Goal: Contribute content: Add original content to the website for others to see

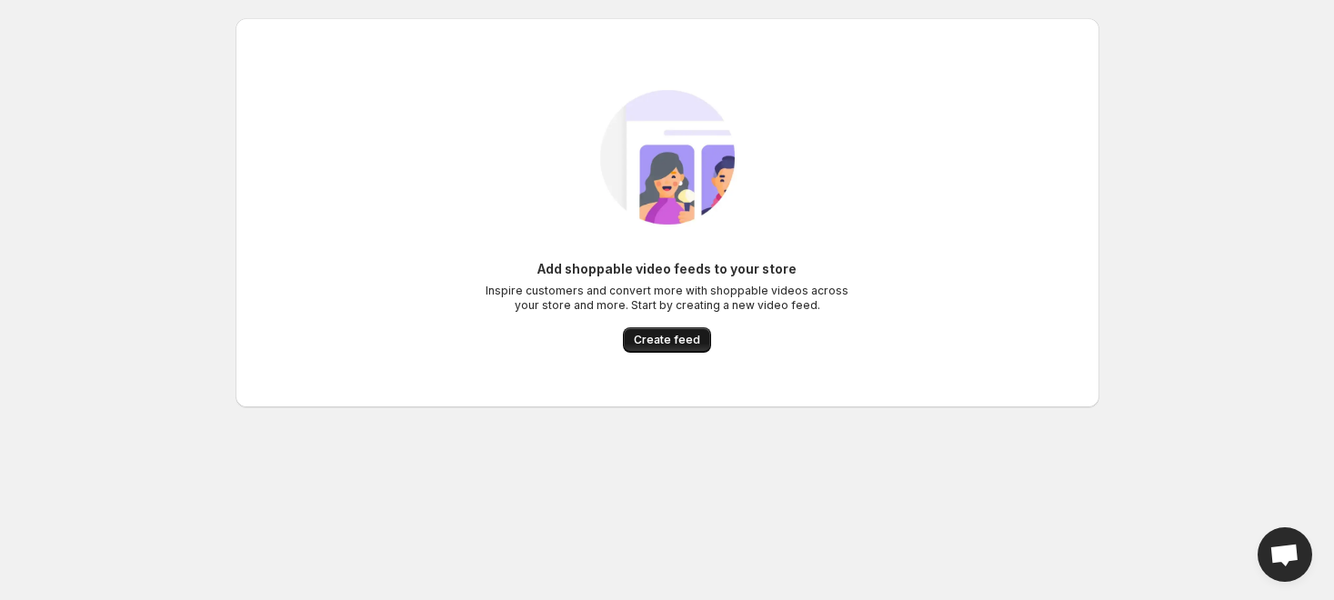
click at [662, 334] on span "Create feed" at bounding box center [667, 340] width 66 height 15
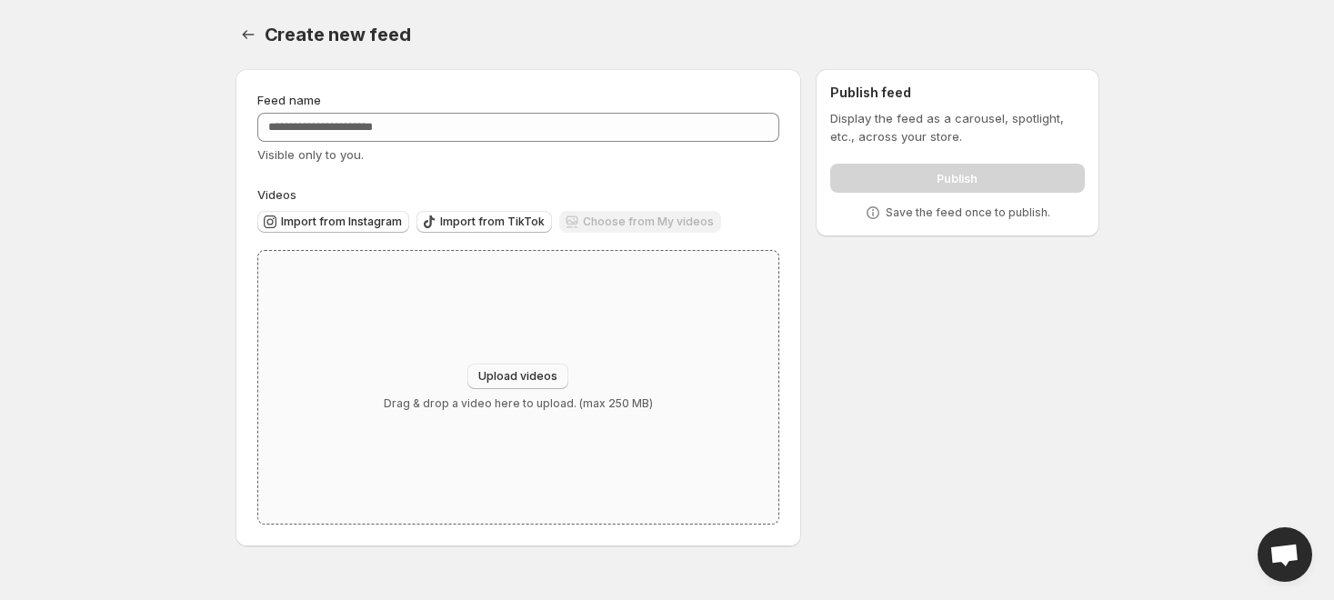
click at [529, 371] on span "Upload videos" at bounding box center [517, 376] width 79 height 15
type input "**********"
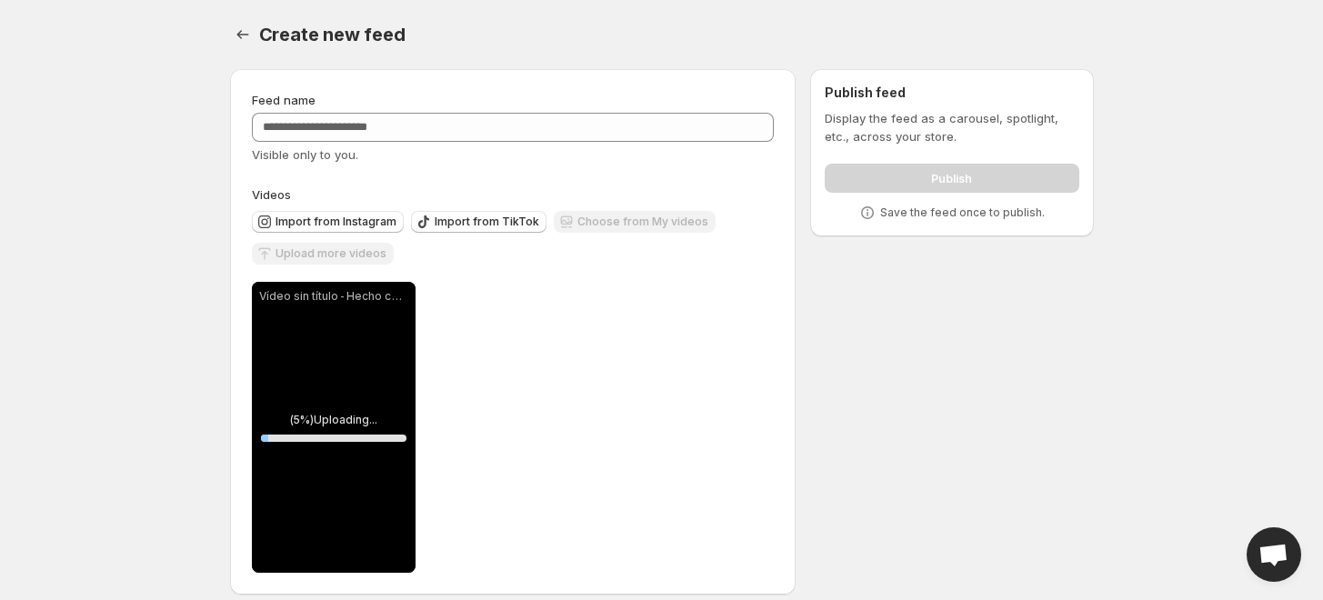
scroll to position [17, 0]
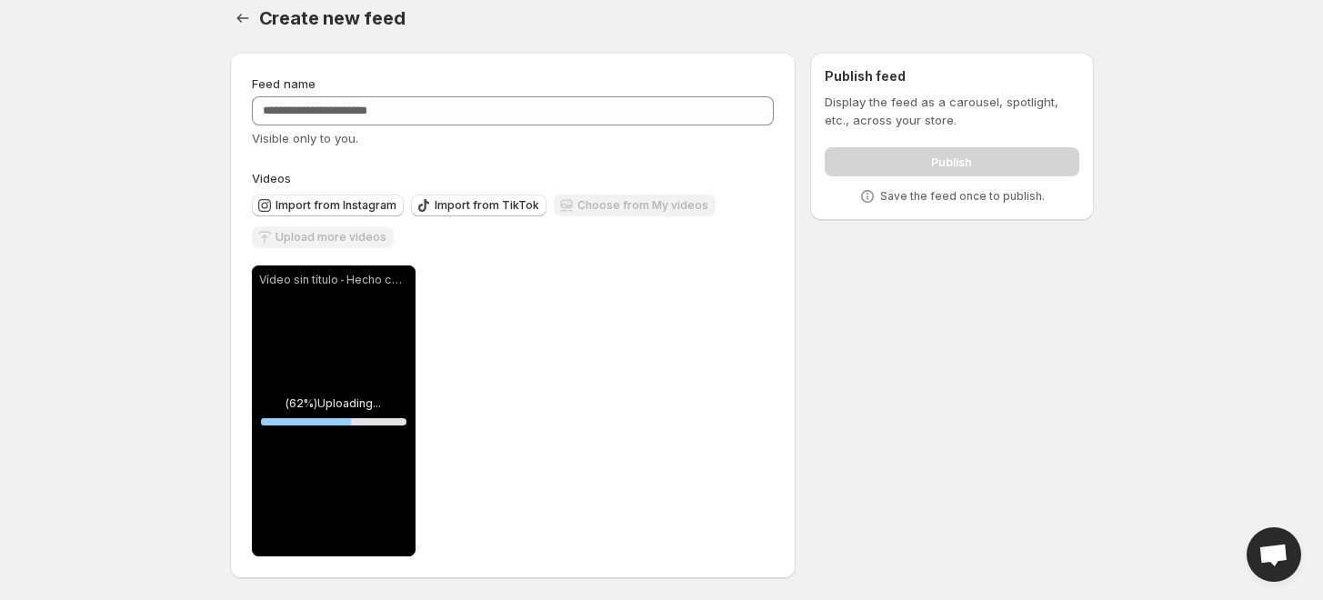
click at [361, 279] on p "Vídeo sin título ‐ Hecho con [PERSON_NAME] (1).mp4" at bounding box center [333, 280] width 149 height 15
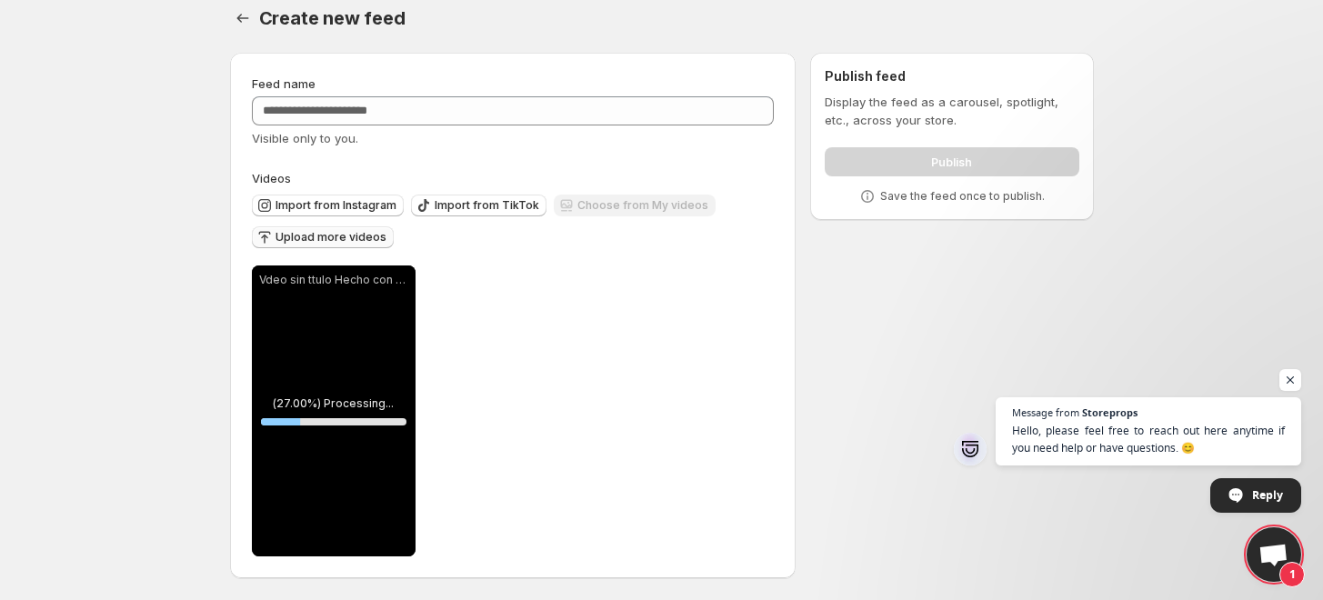
click at [356, 236] on span "Upload more videos" at bounding box center [331, 237] width 111 height 15
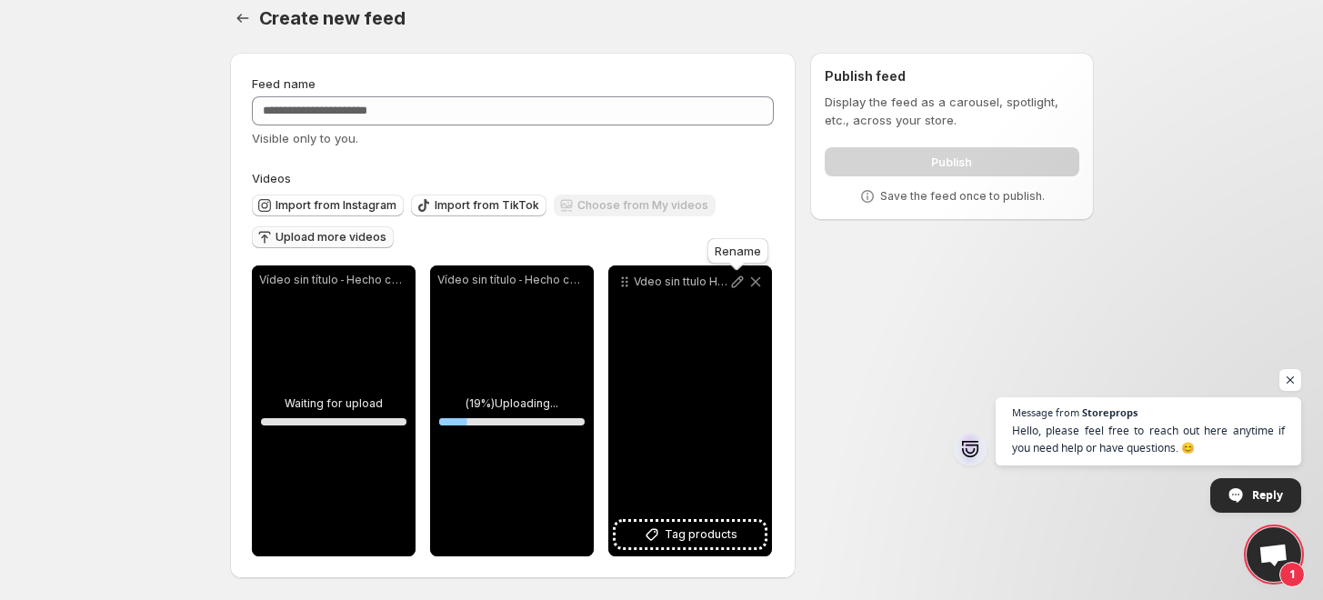
click at [735, 281] on icon at bounding box center [737, 282] width 12 height 12
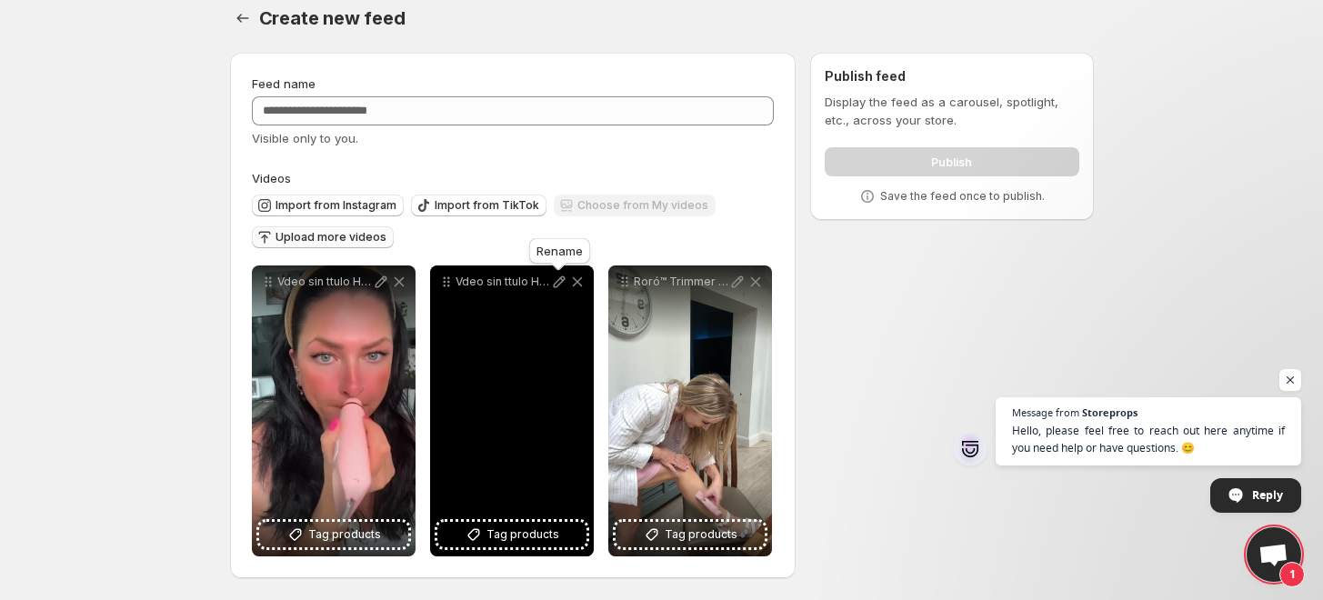
click at [553, 282] on icon at bounding box center [559, 282] width 18 height 18
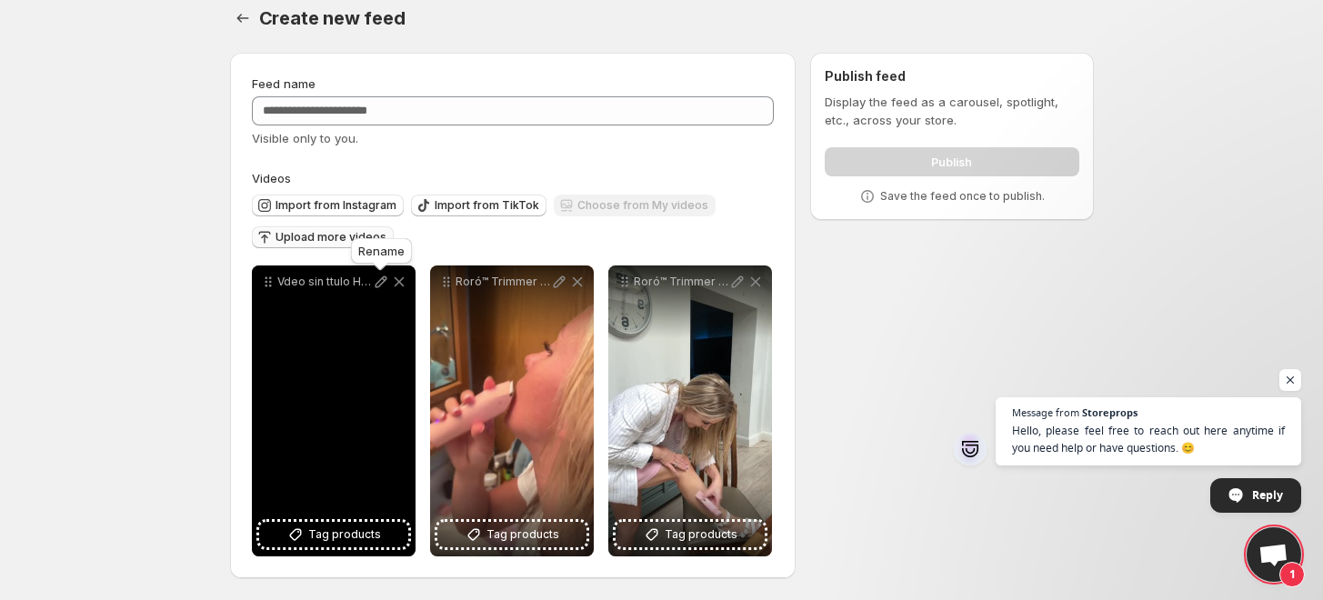
click at [381, 277] on icon at bounding box center [381, 282] width 12 height 12
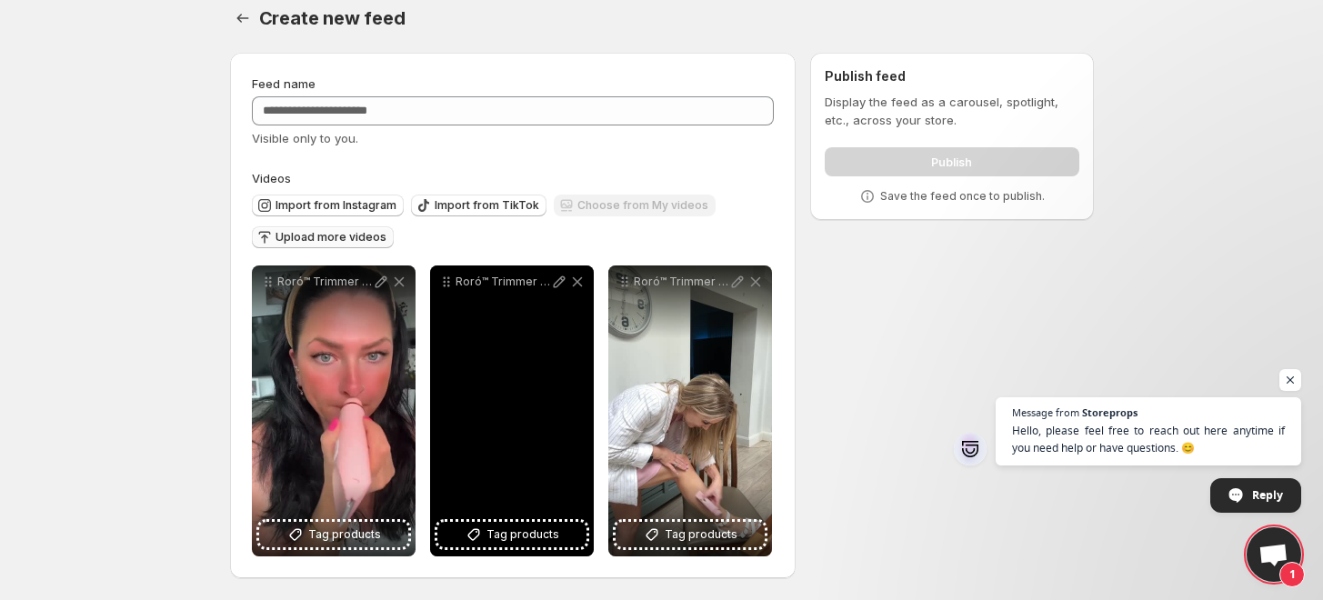
click at [511, 357] on div "Roró™ Trimmer 2.0" at bounding box center [512, 411] width 164 height 291
click at [560, 286] on icon at bounding box center [559, 282] width 18 height 18
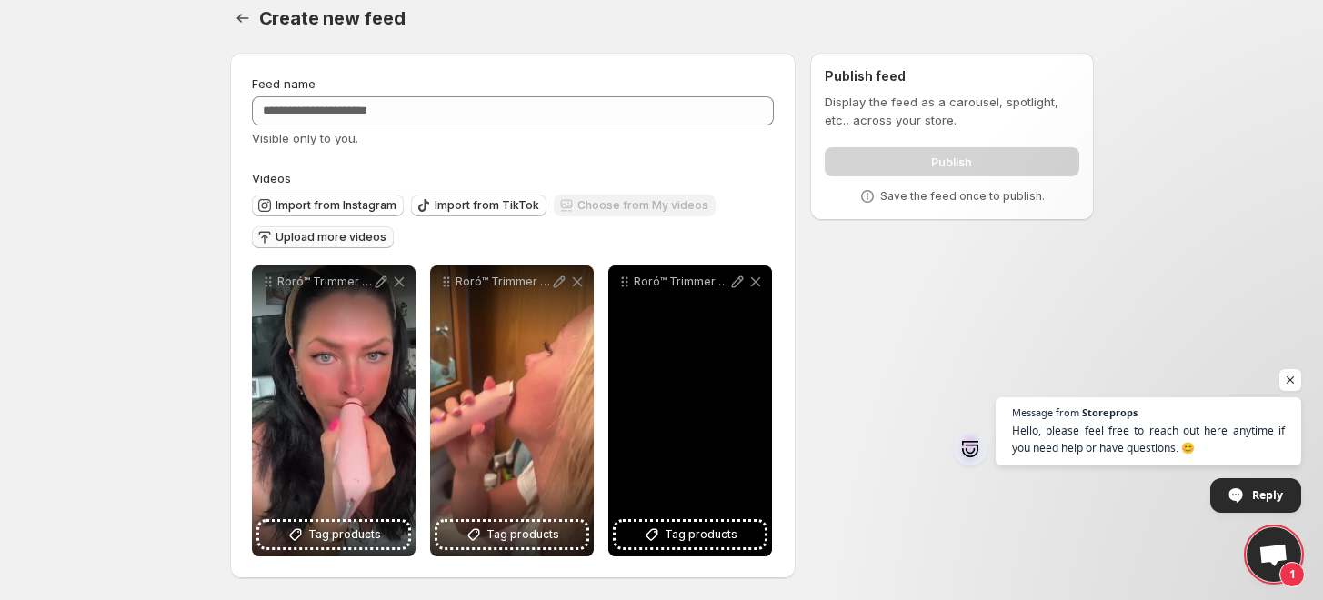
drag, startPoint x: 706, startPoint y: 531, endPoint x: 694, endPoint y: 346, distance: 185.0
click at [694, 346] on div "Roró™ Trimmer 2.0 Tag products" at bounding box center [690, 411] width 164 height 291
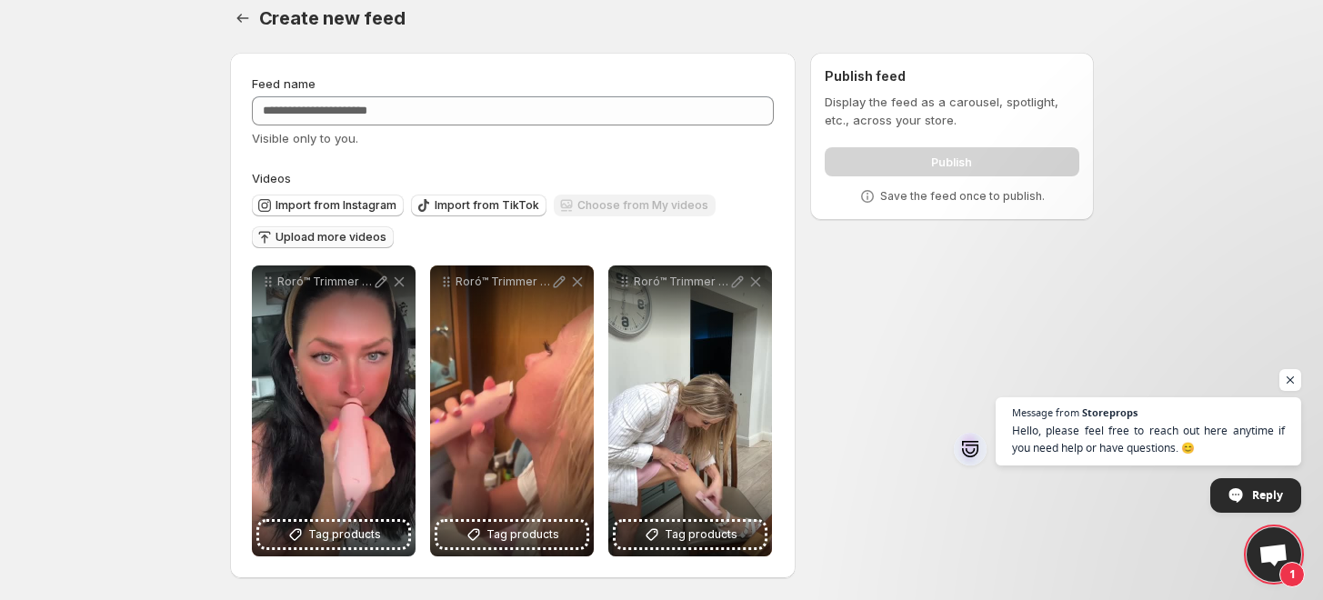
click at [917, 97] on p "Display the feed as a carousel, spotlight, etc., across your store." at bounding box center [952, 111] width 254 height 36
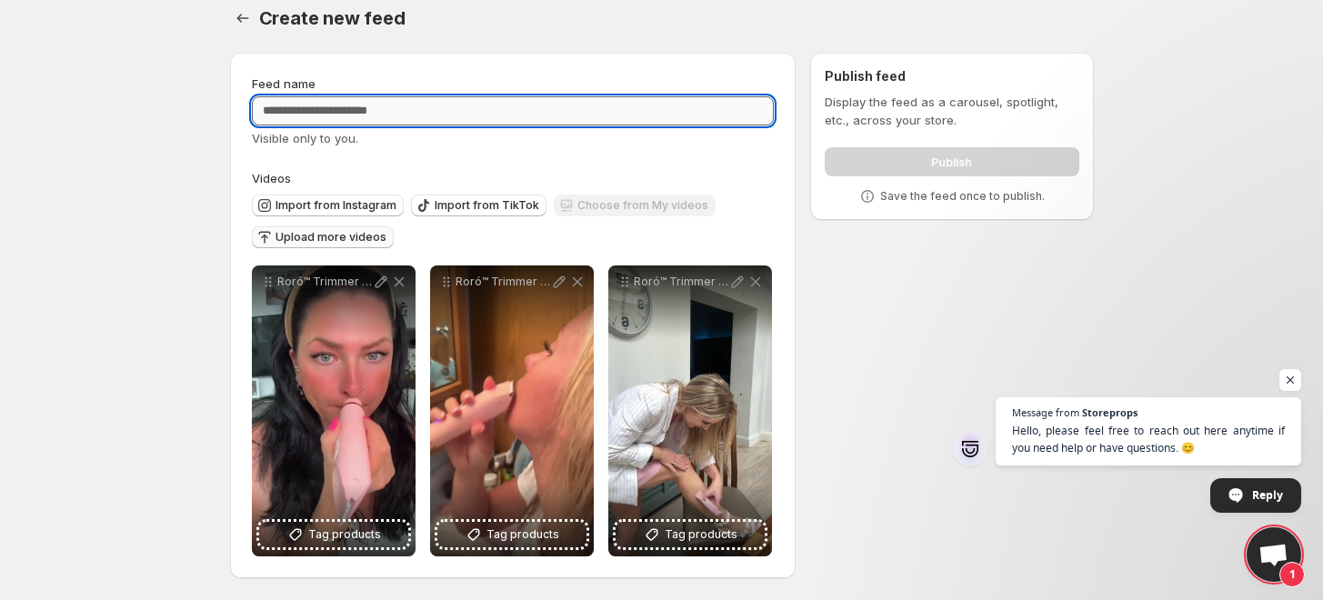
click at [411, 104] on input "Feed name" at bounding box center [513, 110] width 523 height 29
paste input "**********"
type input "**********"
click at [708, 69] on div "**********" at bounding box center [513, 316] width 567 height 526
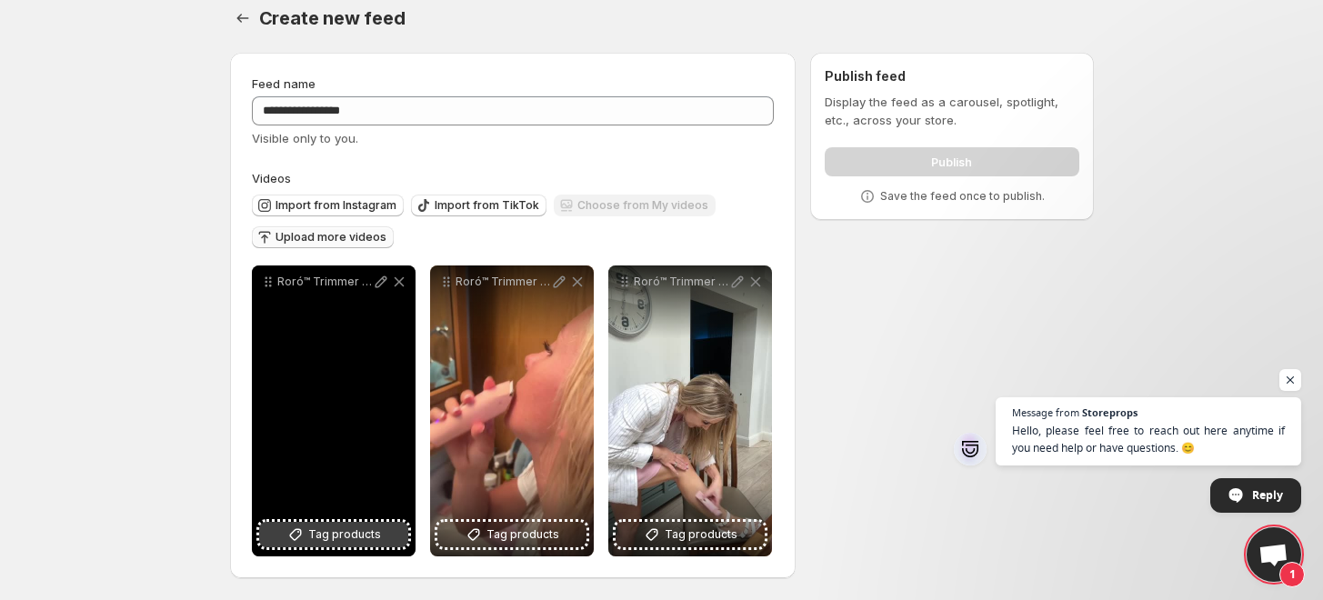
click at [327, 534] on span "Tag products" at bounding box center [344, 535] width 73 height 18
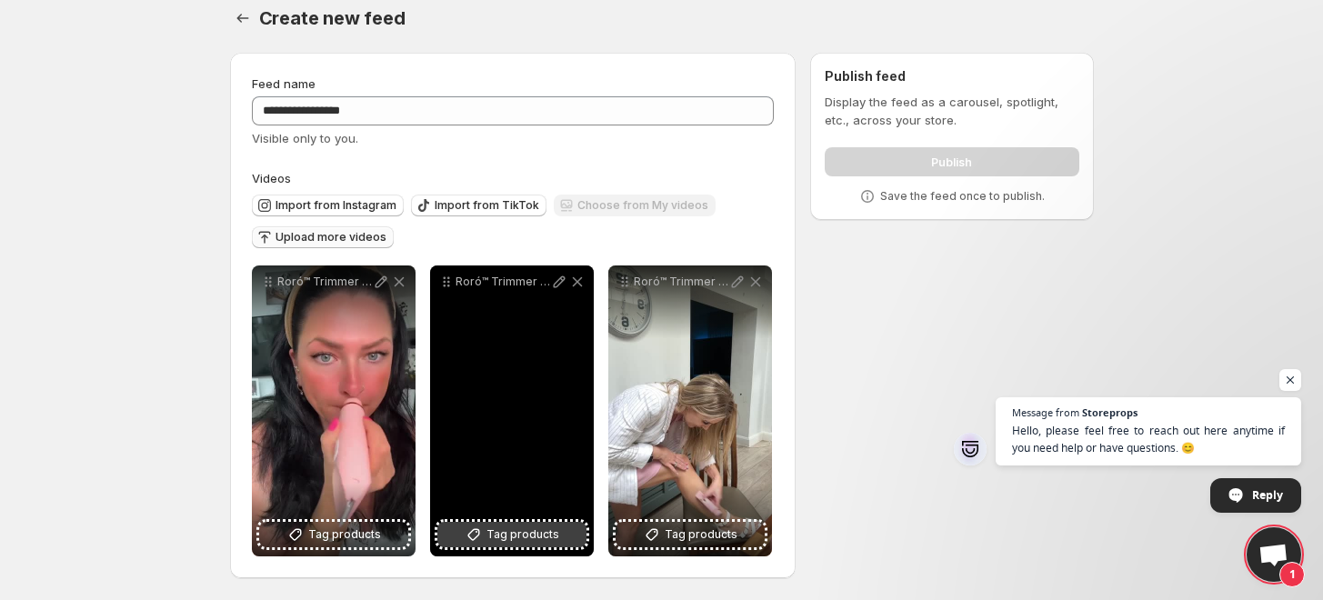
click at [508, 535] on span "Tag products" at bounding box center [523, 535] width 73 height 18
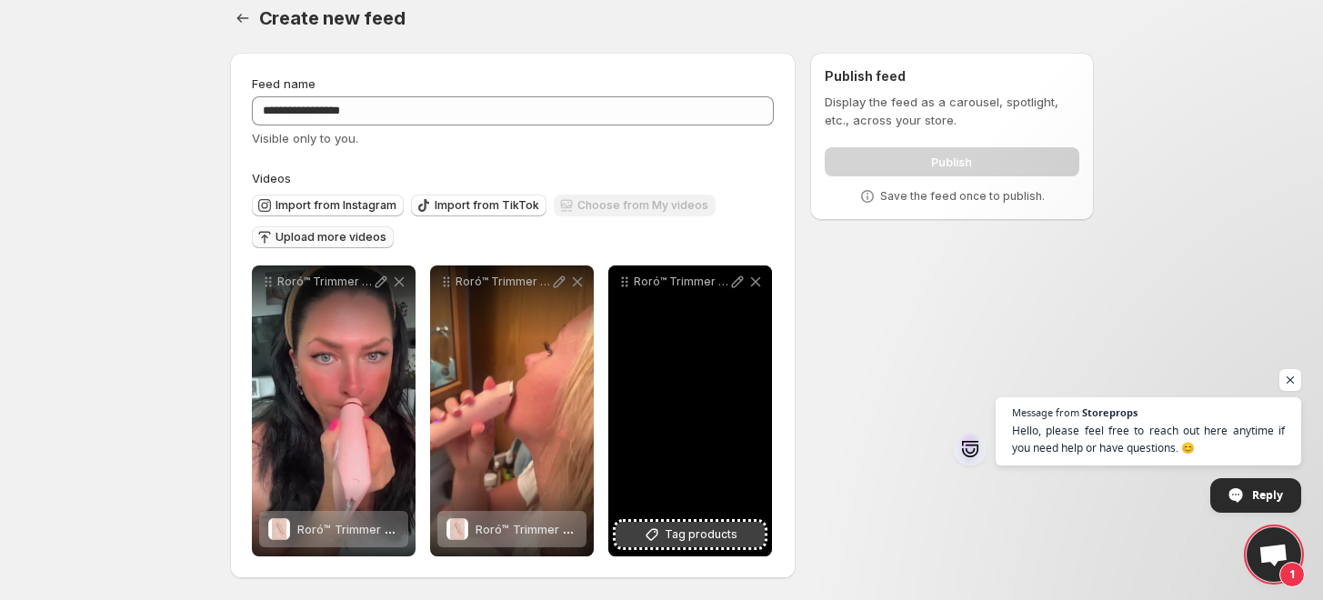
click at [684, 534] on span "Tag products" at bounding box center [701, 535] width 73 height 18
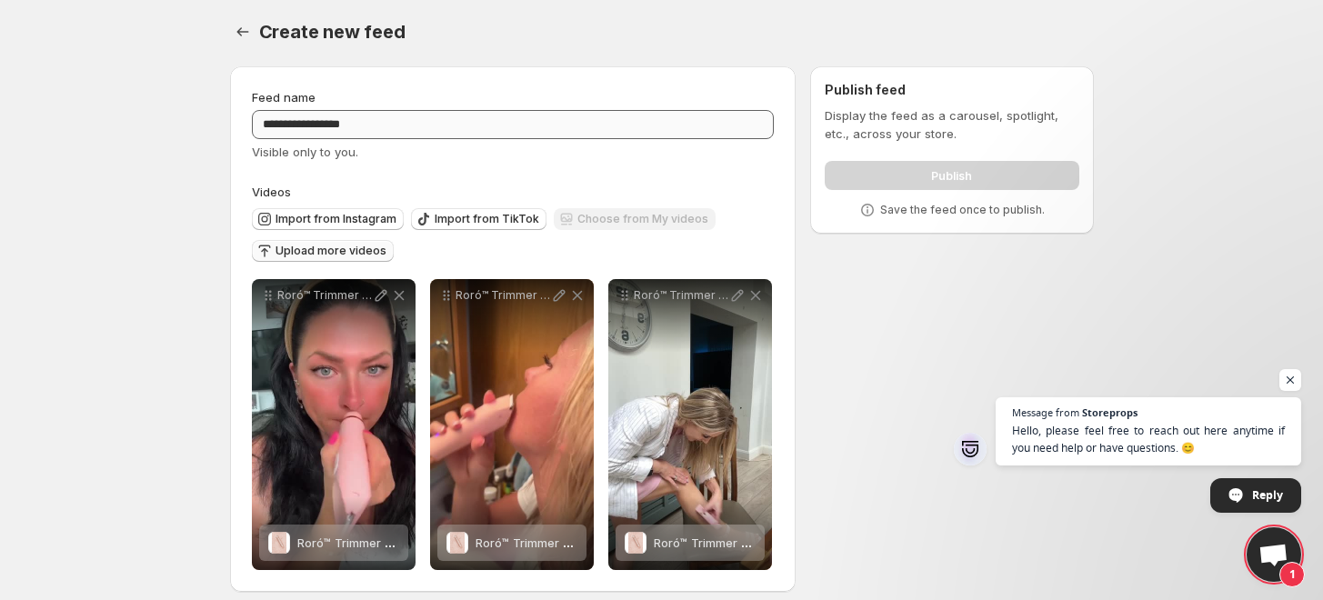
scroll to position [0, 0]
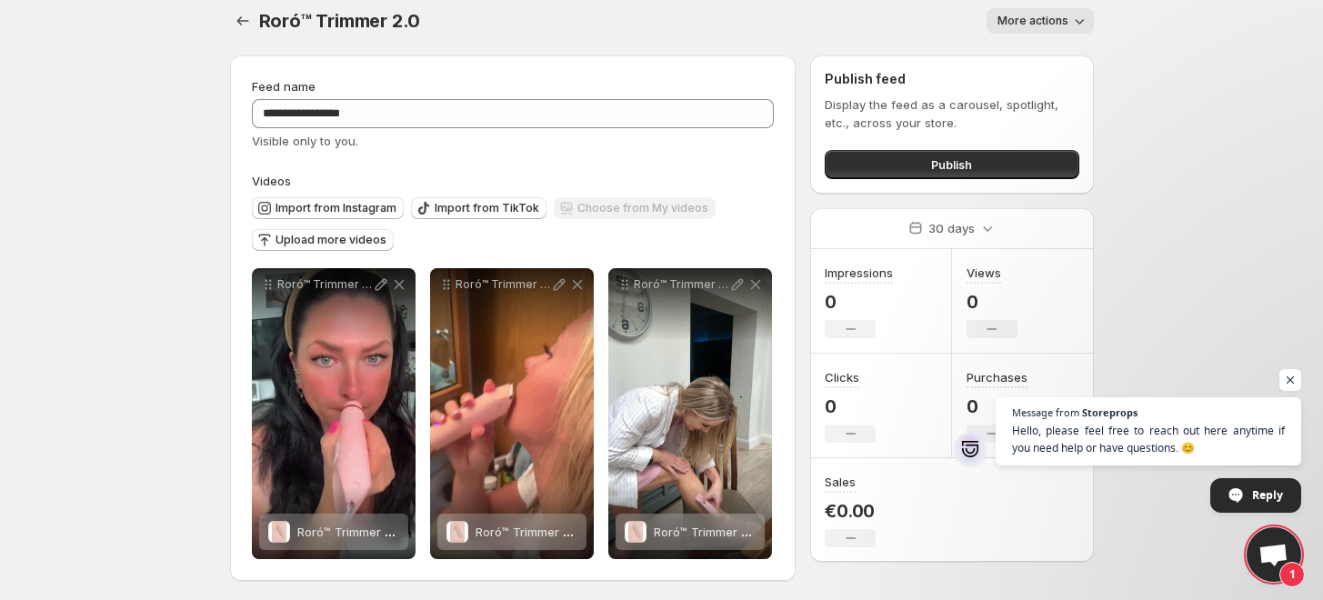
scroll to position [17, 0]
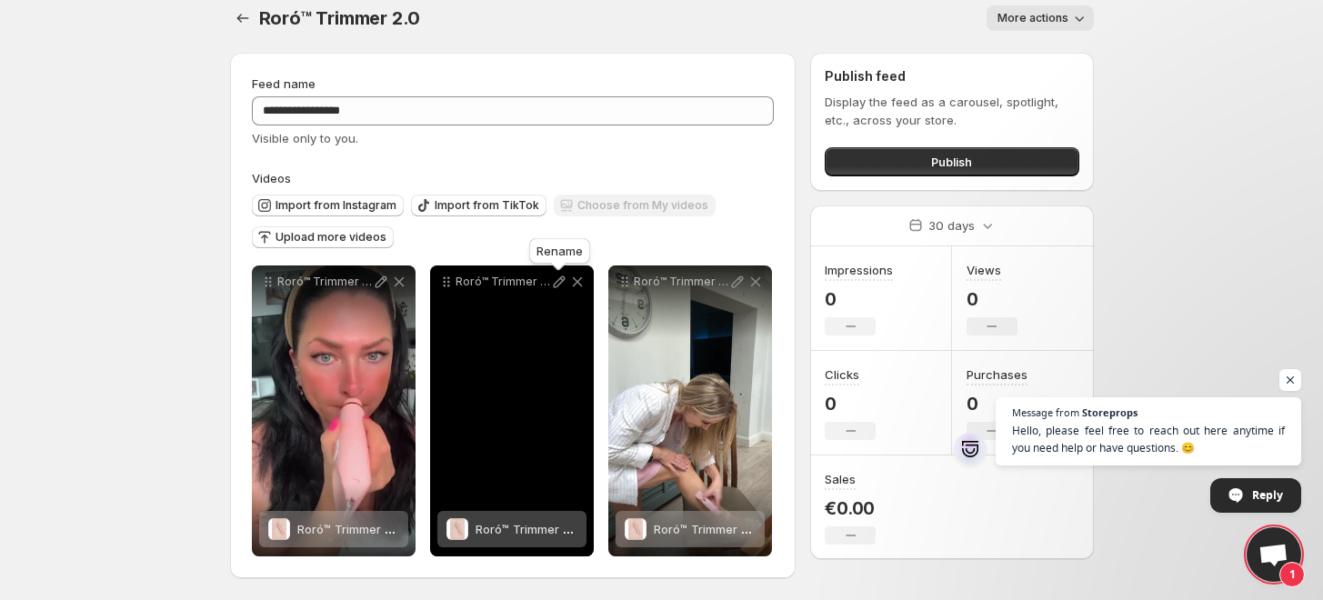
click at [561, 283] on icon at bounding box center [559, 282] width 18 height 18
click at [537, 335] on div "Roró™ Trimmer 2.0" at bounding box center [512, 411] width 164 height 291
click at [519, 369] on div "Roró™ Trimmer 2.0" at bounding box center [512, 411] width 164 height 291
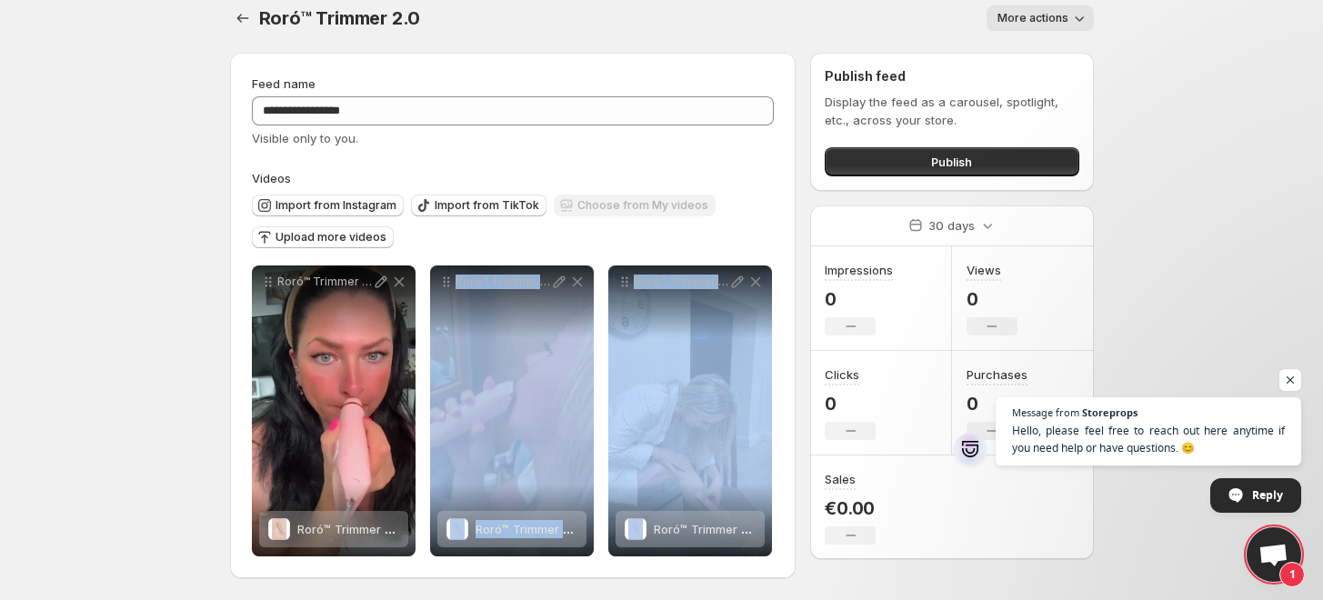
drag, startPoint x: 718, startPoint y: 375, endPoint x: 625, endPoint y: 328, distance: 103.7
click at [596, 362] on div "**********" at bounding box center [512, 411] width 520 height 291
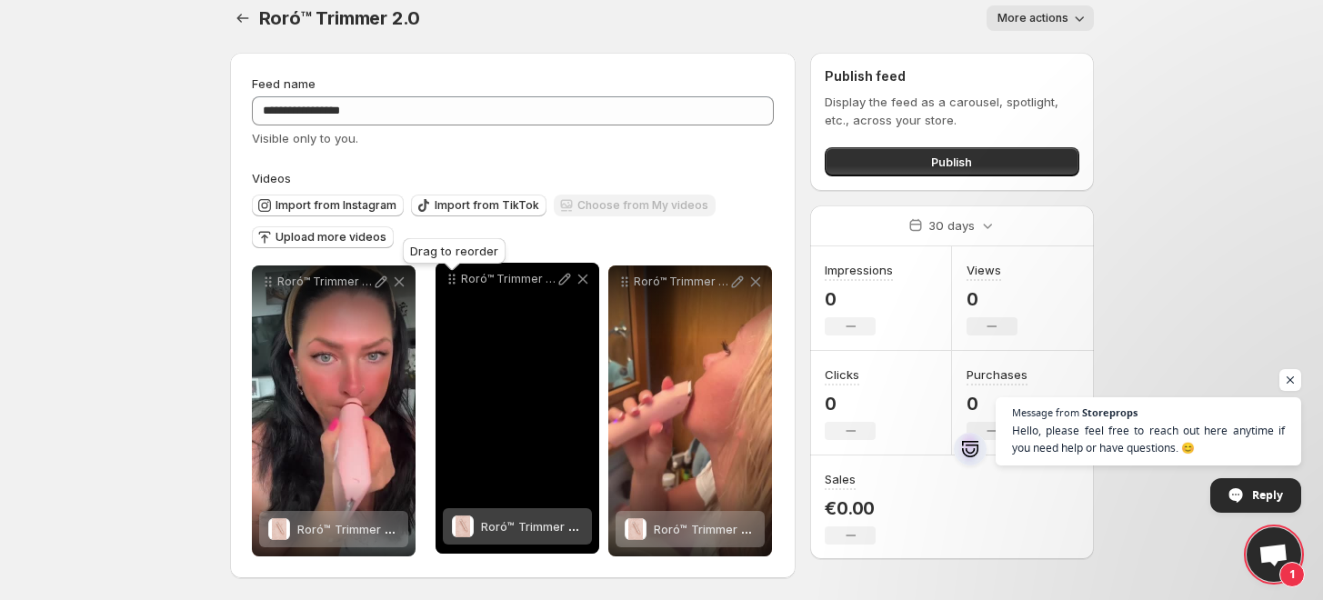
drag, startPoint x: 623, startPoint y: 282, endPoint x: 450, endPoint y: 276, distance: 172.9
click at [450, 278] on icon at bounding box center [452, 279] width 18 height 18
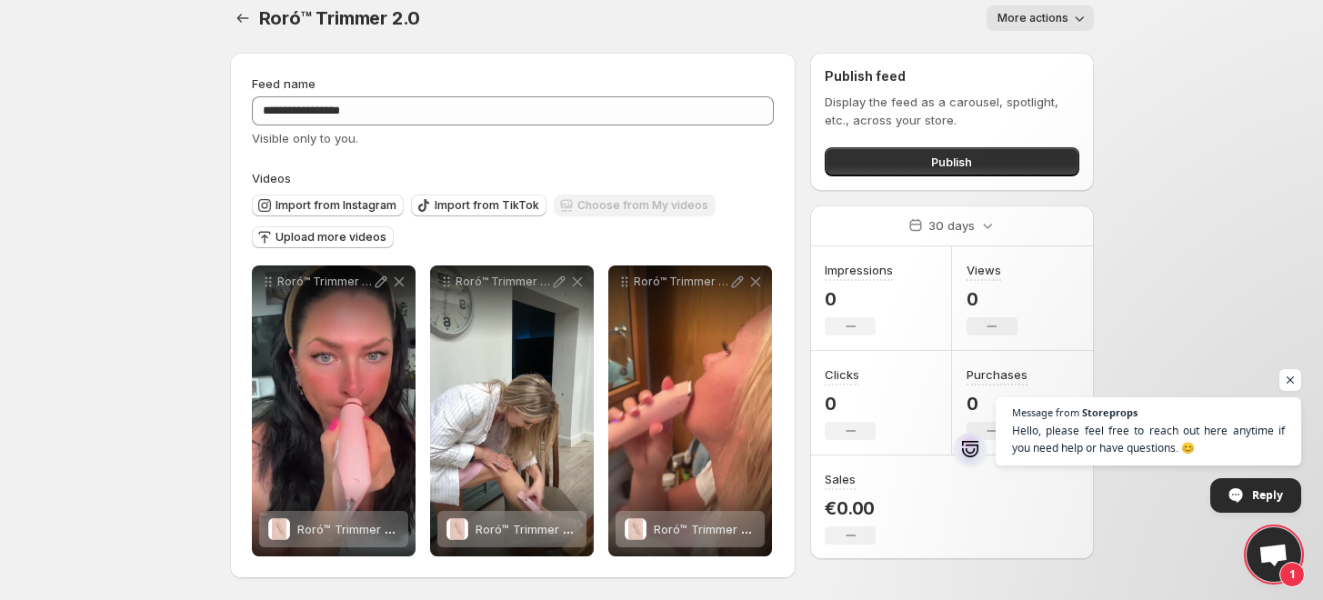
click at [673, 243] on div "Import from Instagram Import from TikTok Choose from My videos Upload more vide…" at bounding box center [510, 219] width 530 height 64
click at [908, 161] on button "Publish" at bounding box center [952, 161] width 254 height 29
click at [1085, 20] on icon "button" at bounding box center [1079, 18] width 18 height 18
click at [996, 170] on button "Publish" at bounding box center [952, 161] width 254 height 29
